Goal: Find specific page/section: Find specific page/section

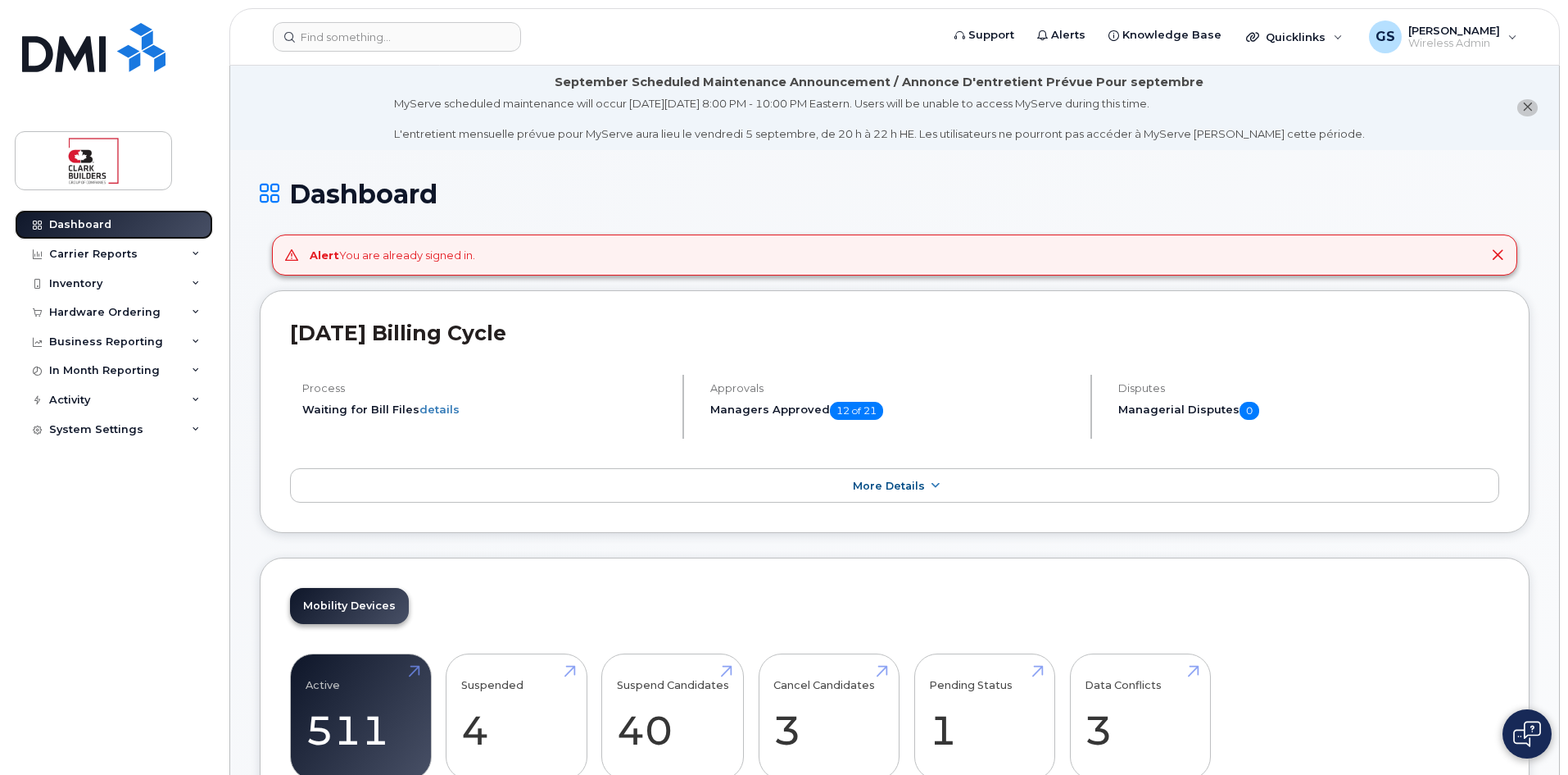
click at [74, 222] on div "Dashboard" at bounding box center [80, 225] width 62 height 13
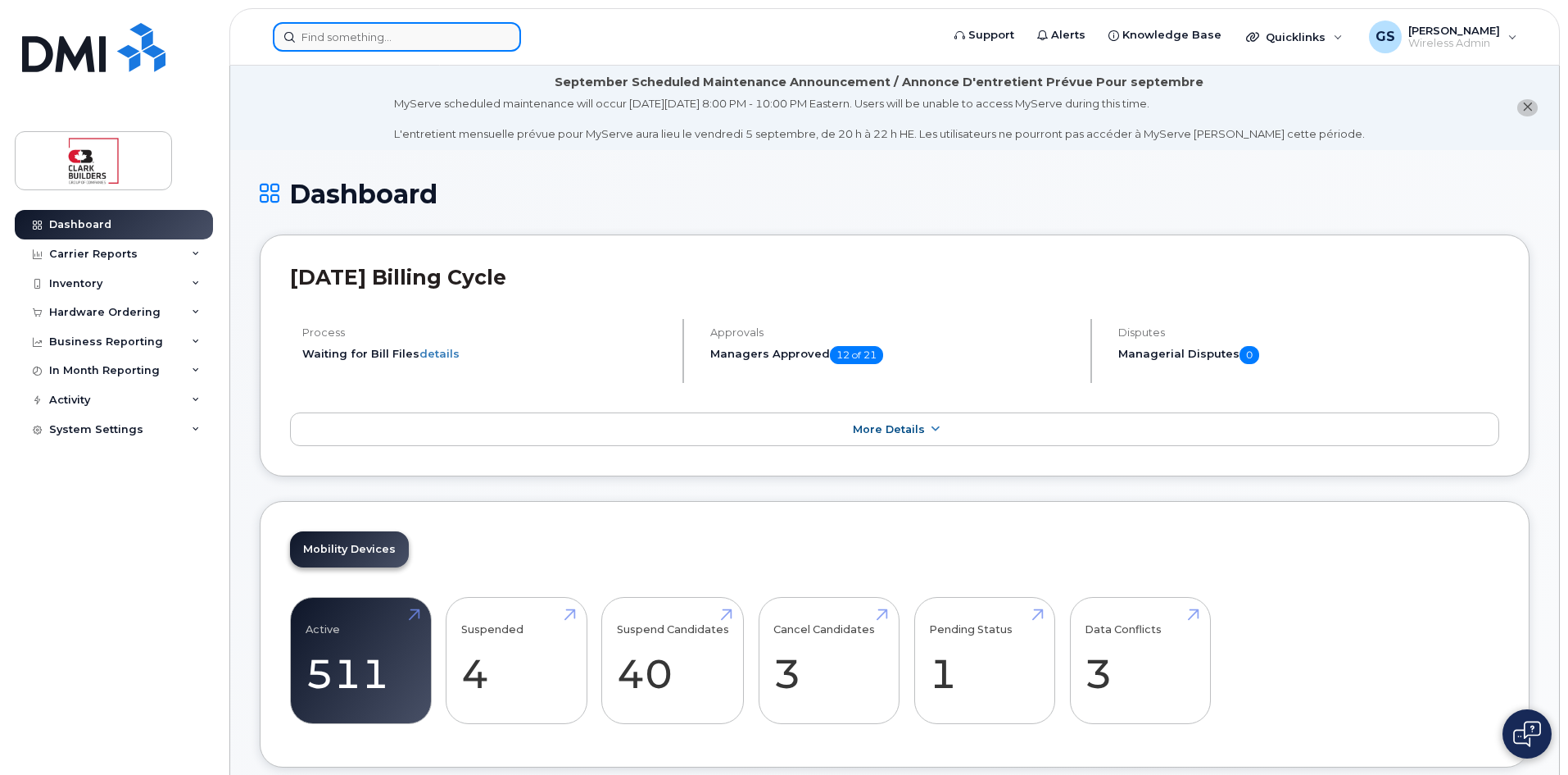
click at [436, 36] on input at bounding box center [397, 36] width 248 height 29
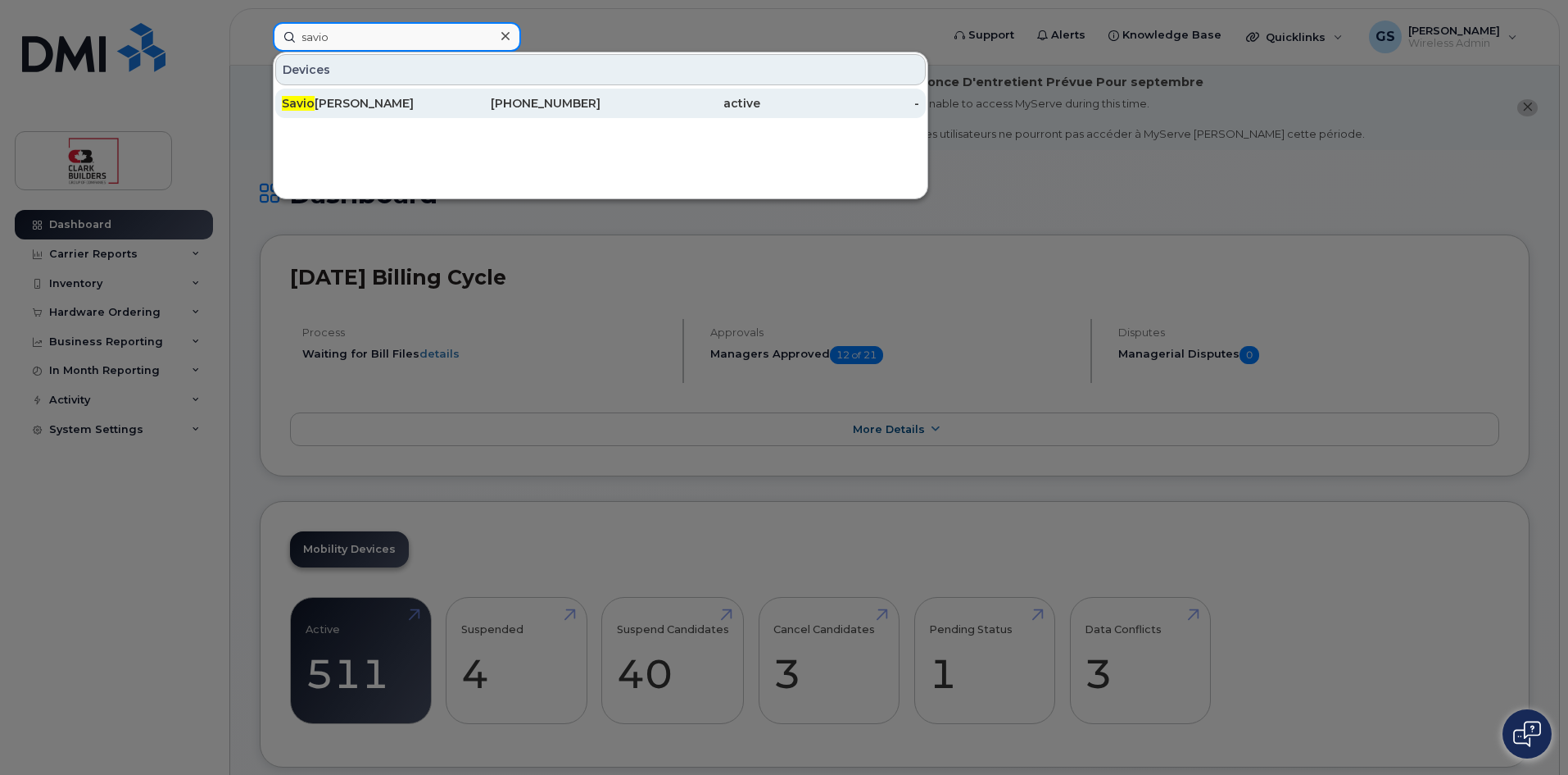
type input "savio"
click at [516, 107] on div "587-434-3956" at bounding box center [522, 103] width 160 height 16
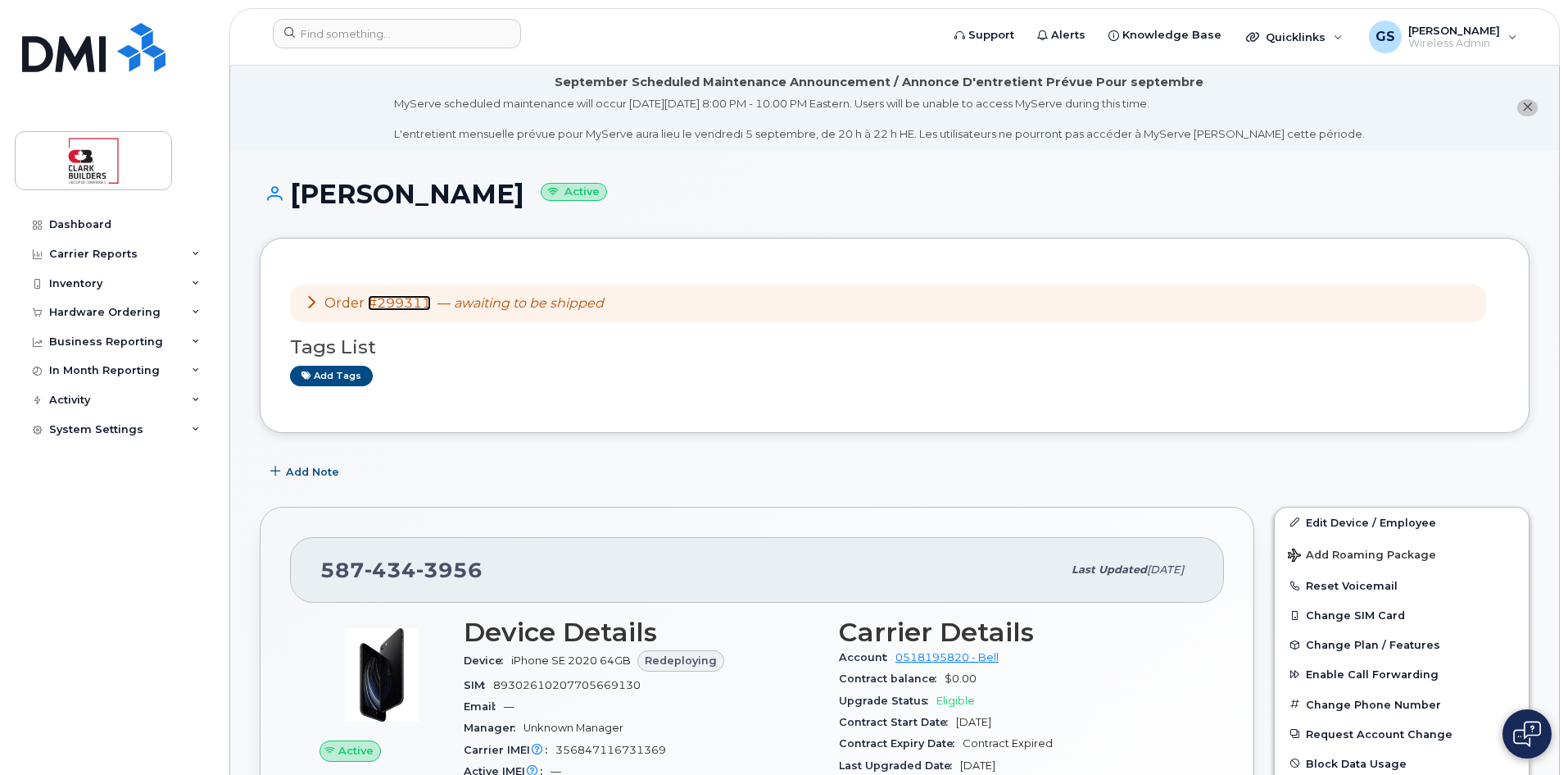
click at [406, 304] on link "#299311" at bounding box center [399, 303] width 63 height 16
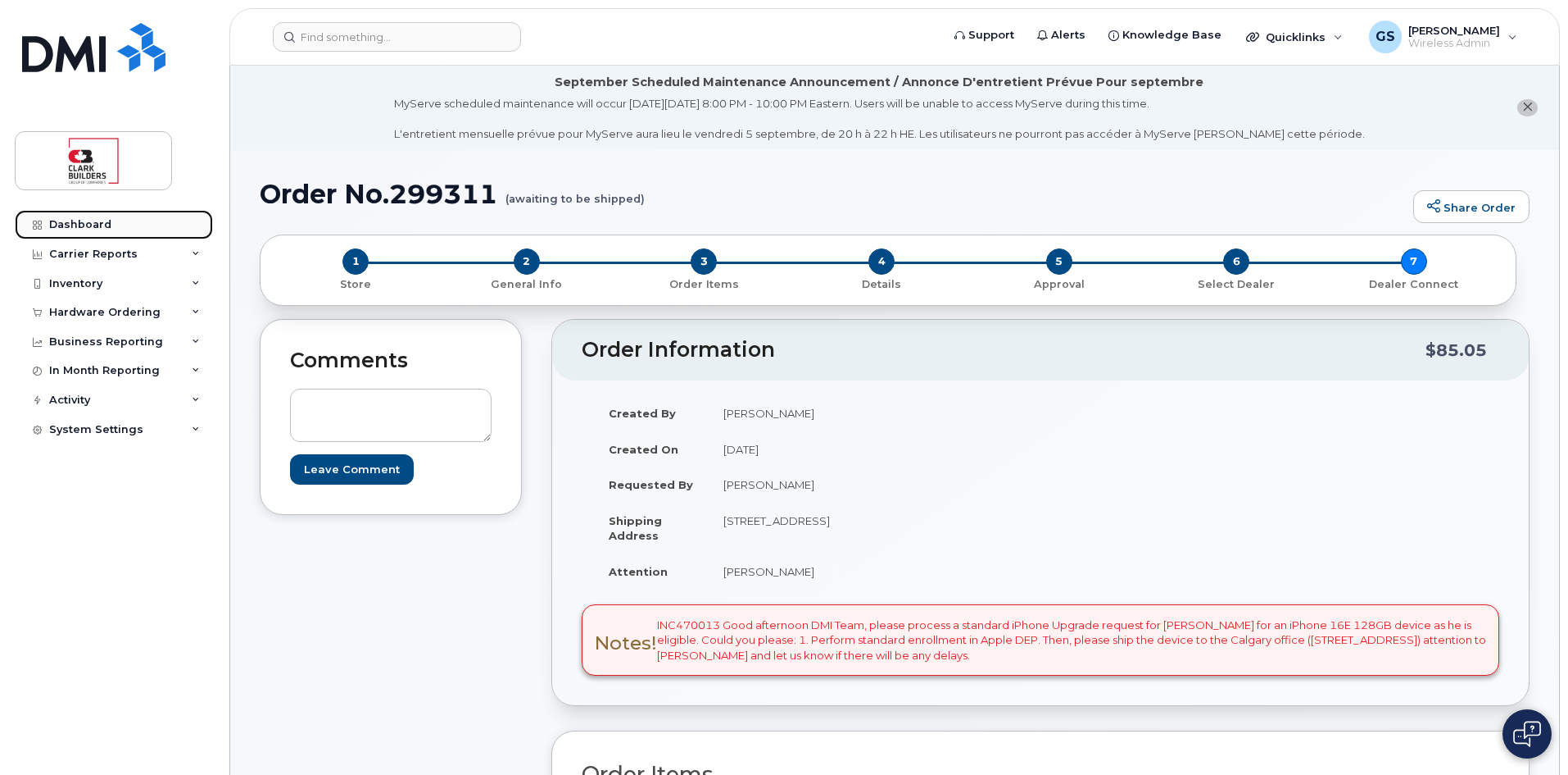
click at [67, 221] on div "Dashboard" at bounding box center [80, 225] width 62 height 13
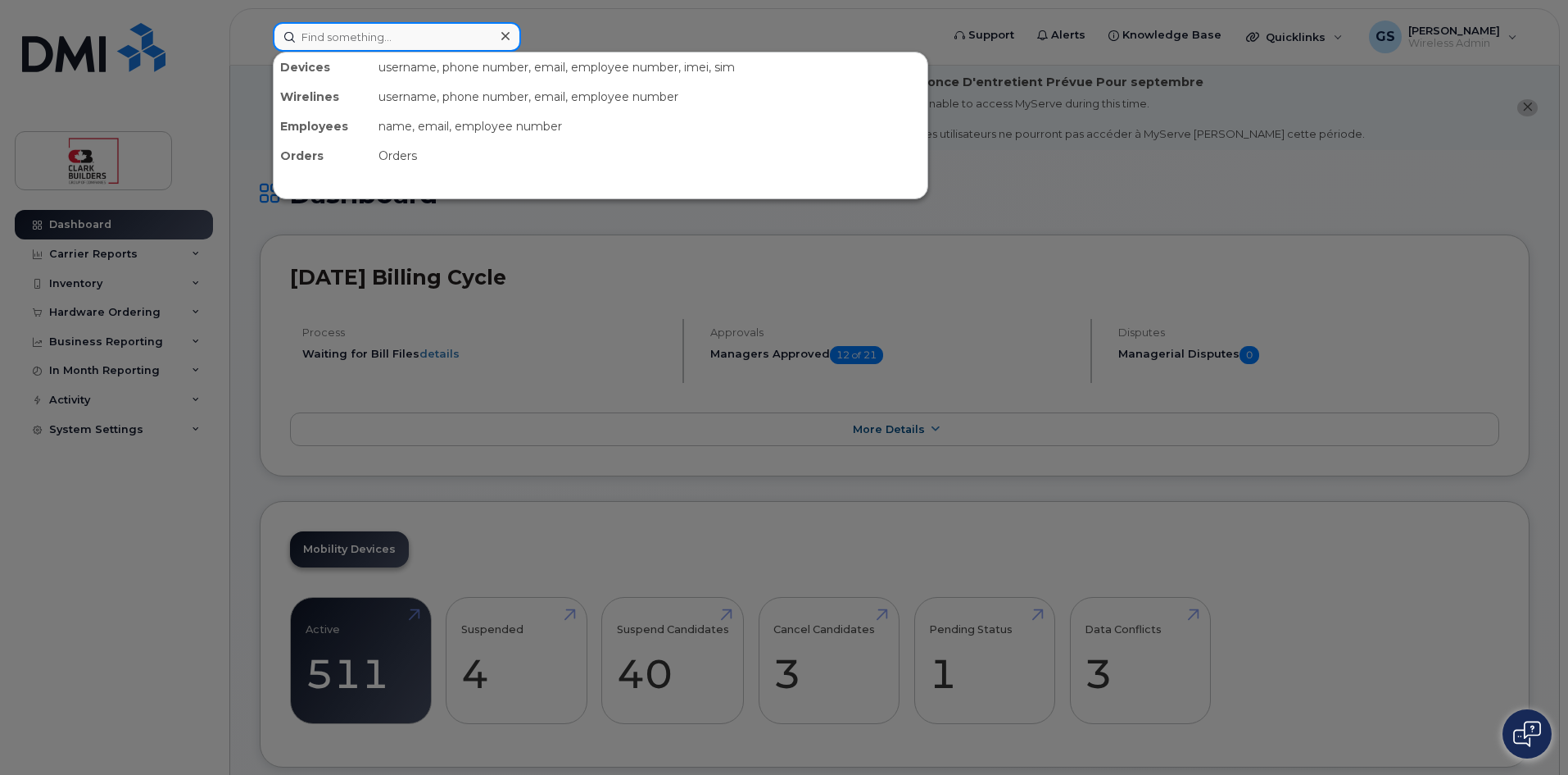
click at [364, 30] on input at bounding box center [397, 36] width 248 height 29
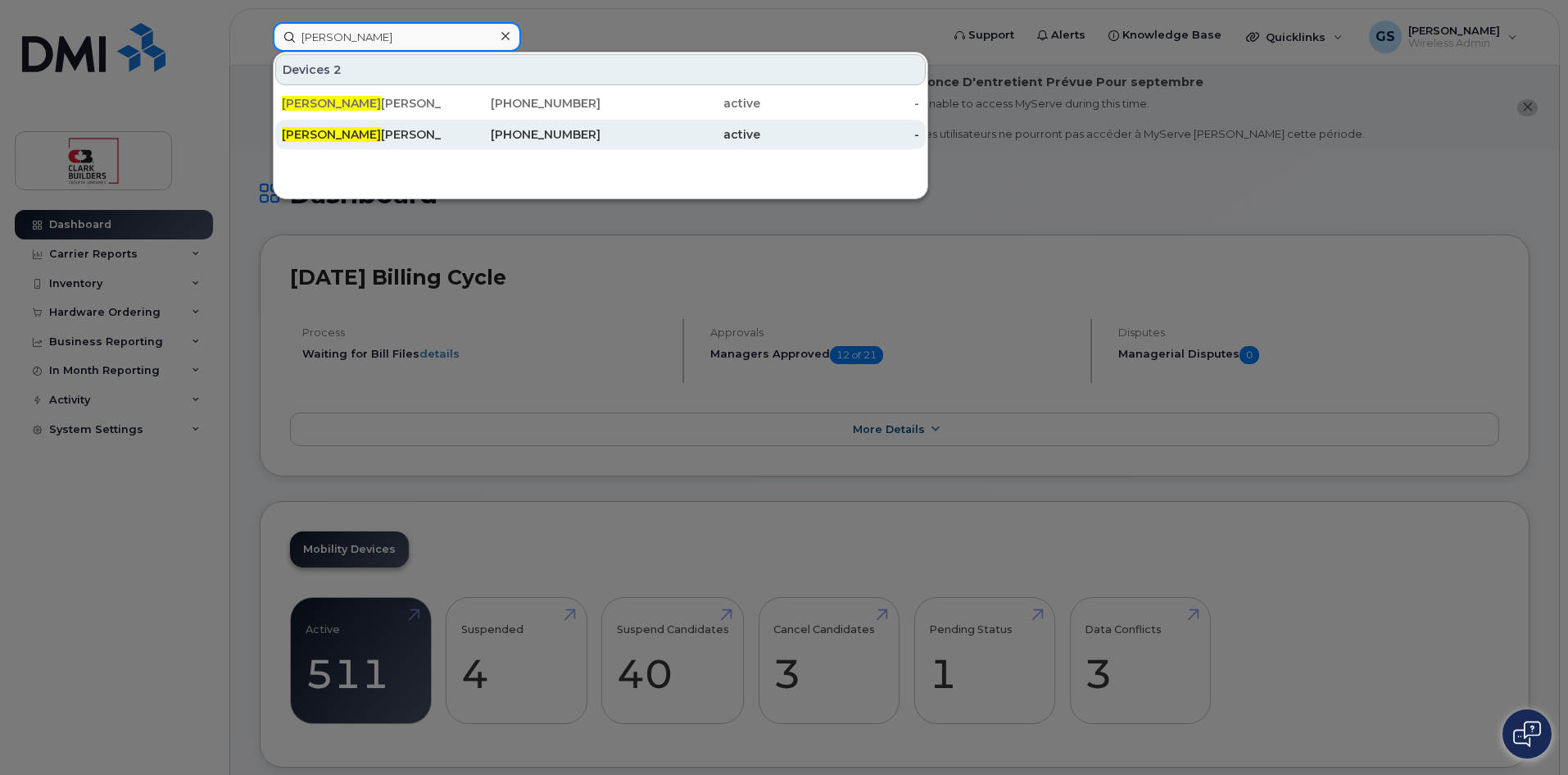
type input "[PERSON_NAME]"
click at [335, 134] on div "[PERSON_NAME]" at bounding box center [362, 134] width 160 height 16
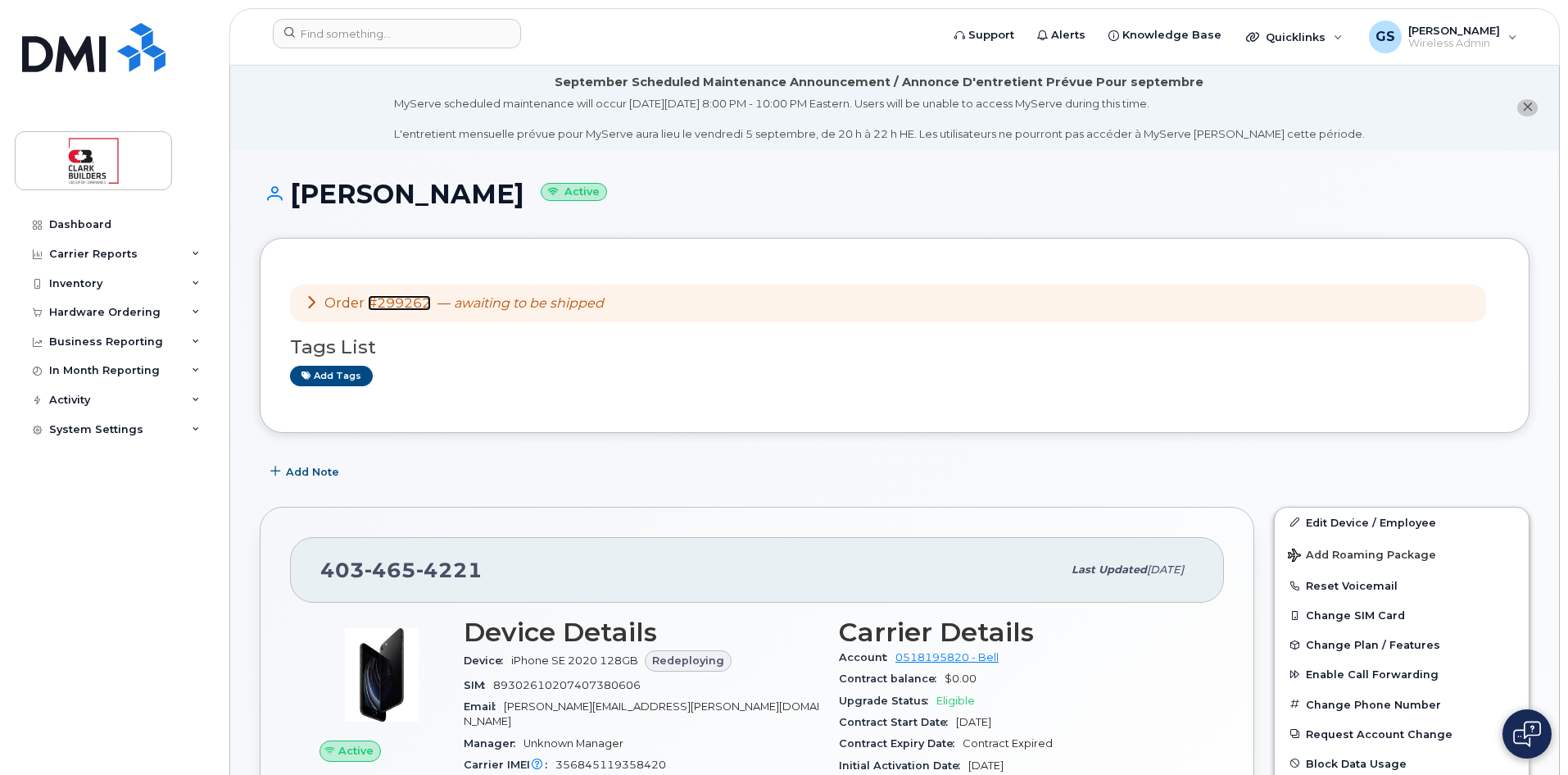
click at [402, 297] on link "#299262" at bounding box center [399, 303] width 63 height 16
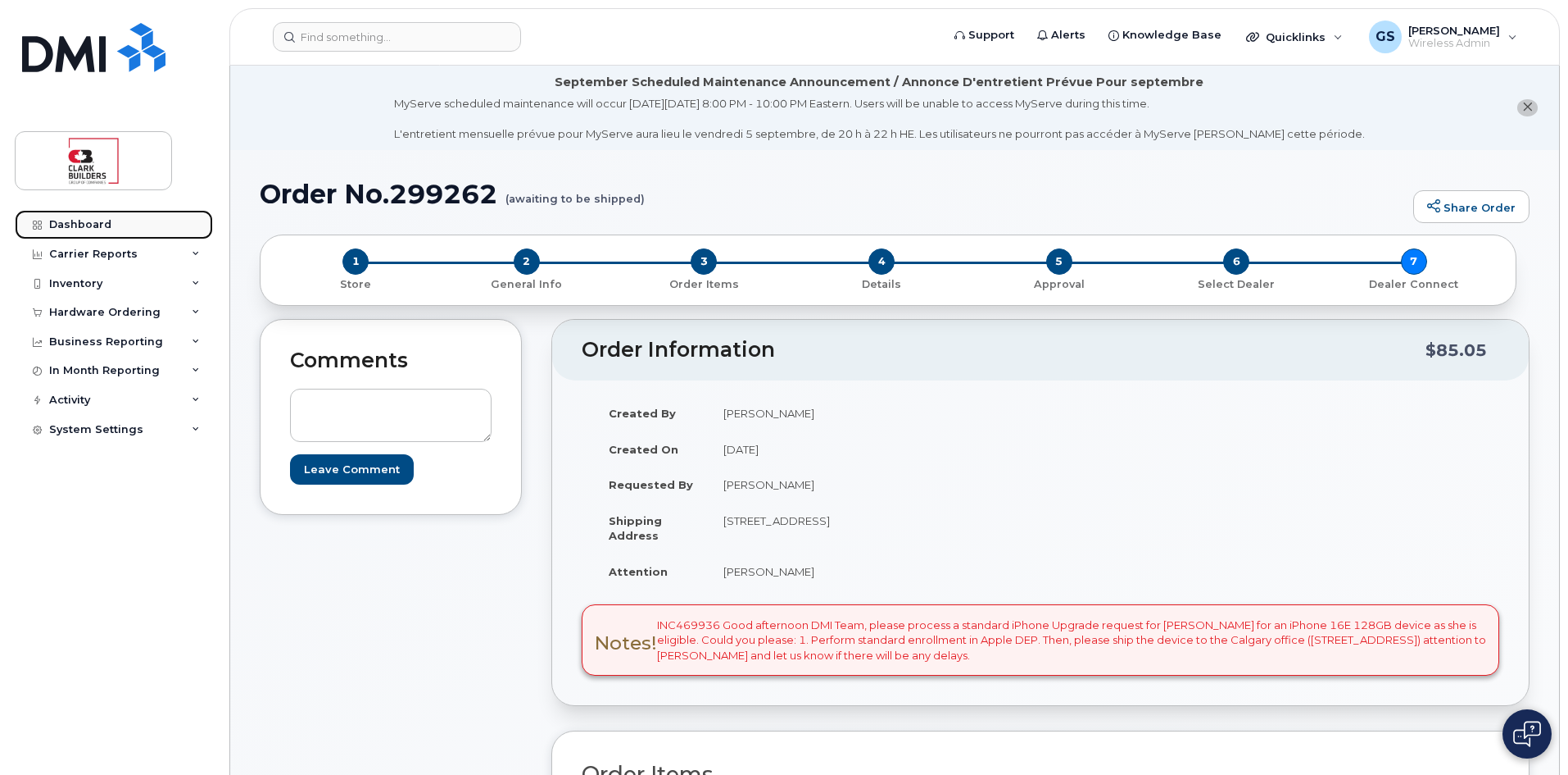
click at [106, 226] on div "Dashboard" at bounding box center [80, 225] width 62 height 13
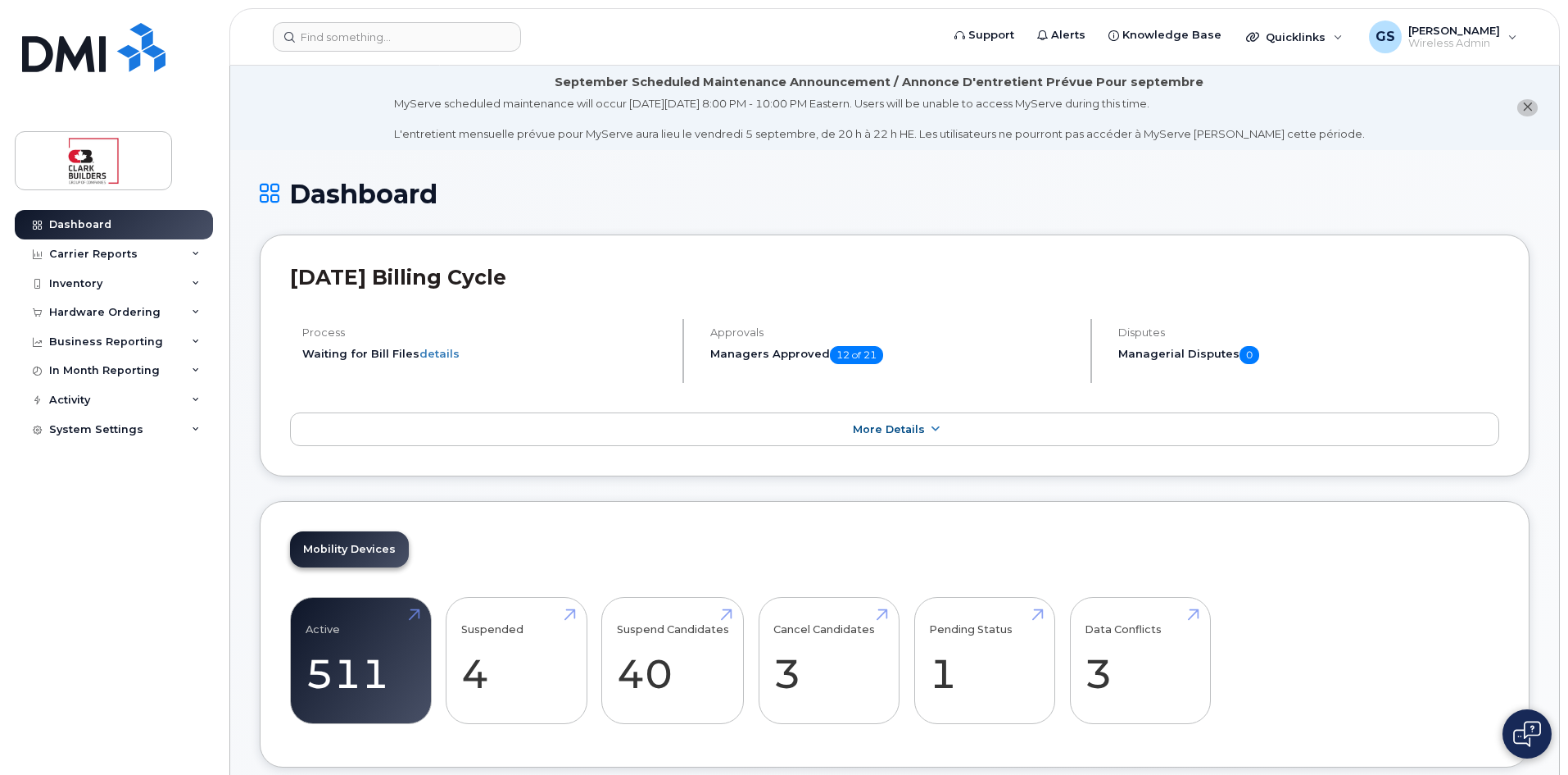
click at [1532, 107] on icon "close notification" at bounding box center [1528, 107] width 11 height 11
